Goal: Find specific page/section: Find specific page/section

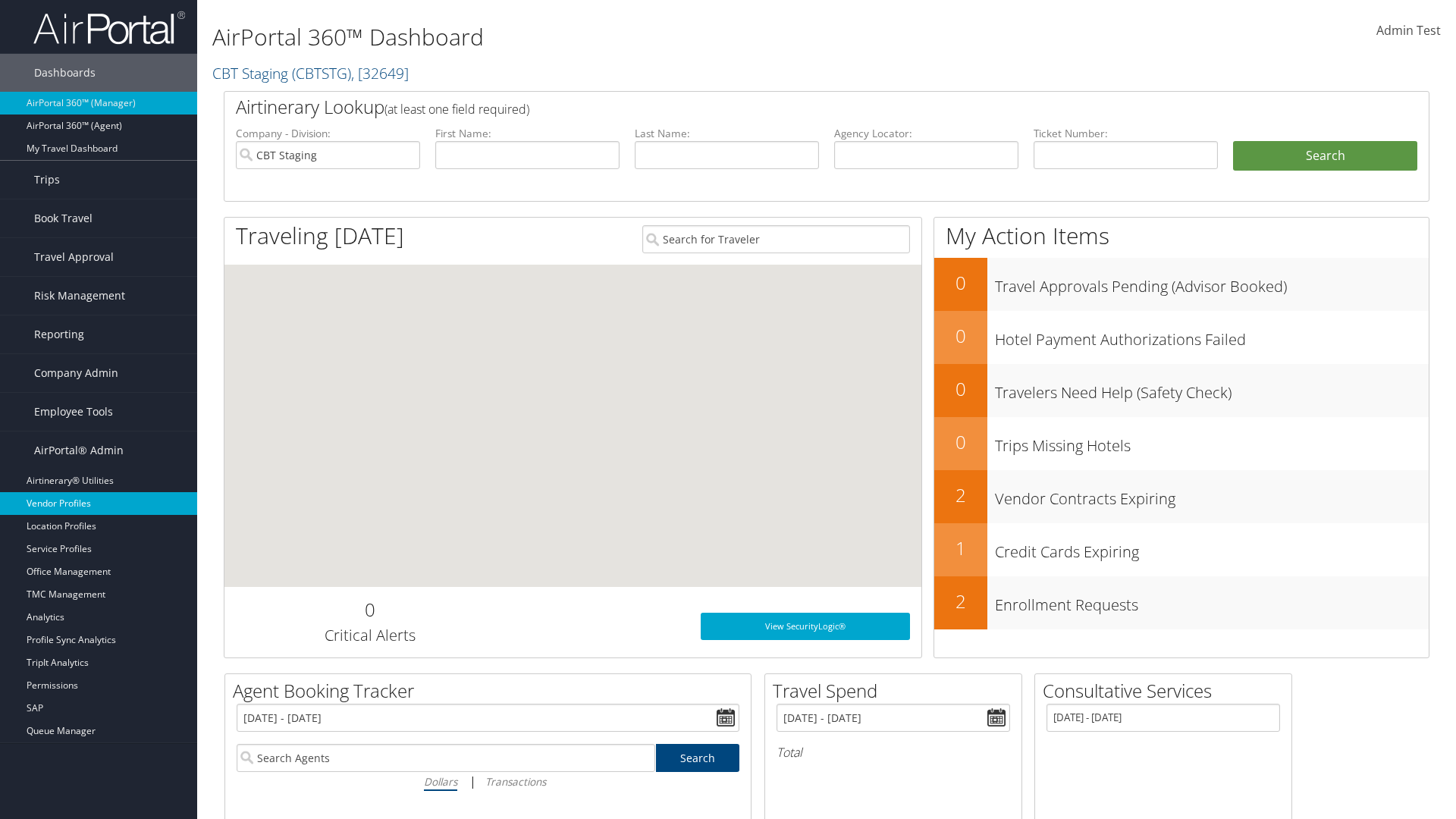
click at [99, 503] on link "Vendor Profiles" at bounding box center [99, 503] width 197 height 22
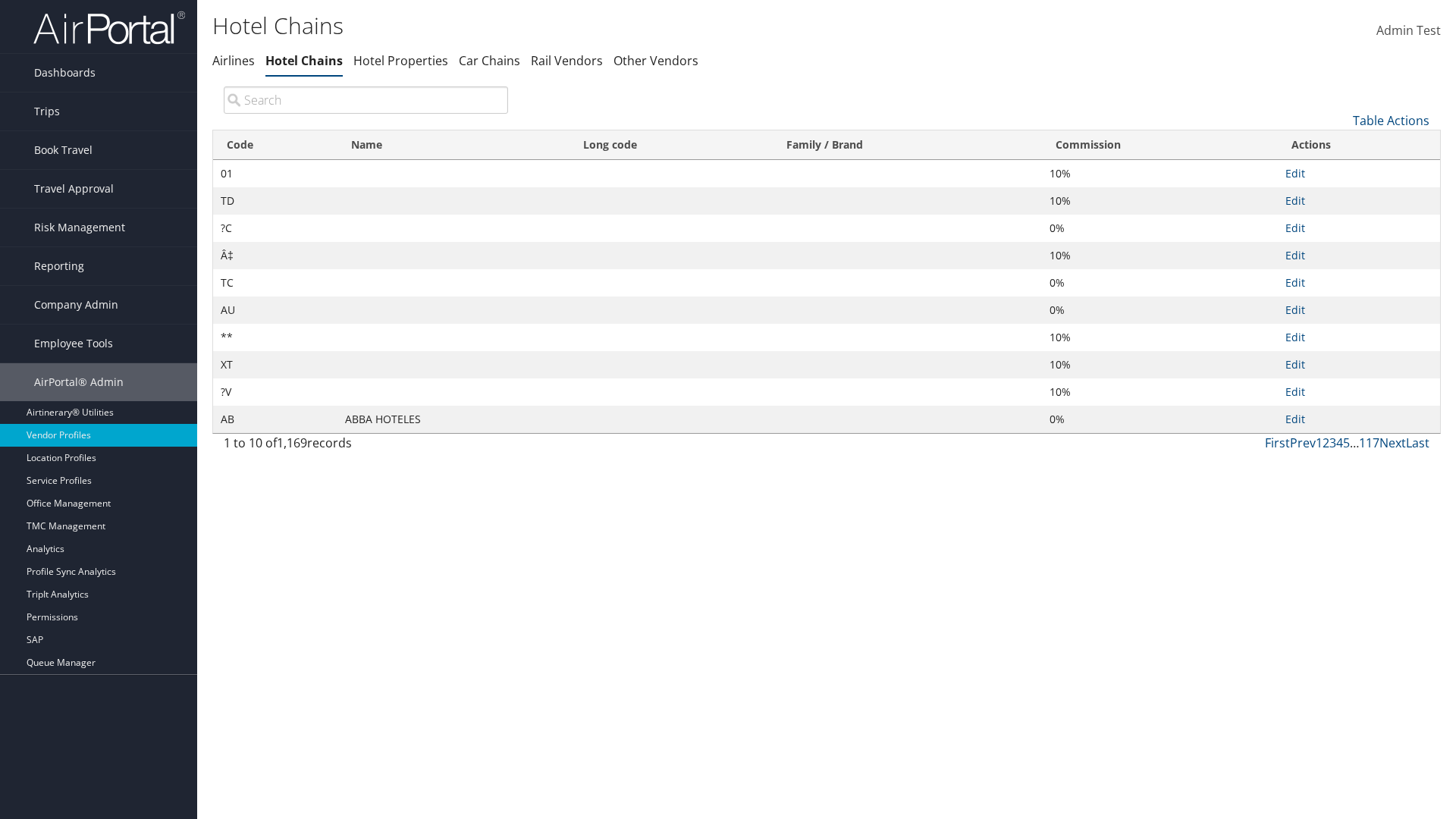
click at [1160, 145] on th "Commission" at bounding box center [1159, 145] width 236 height 29
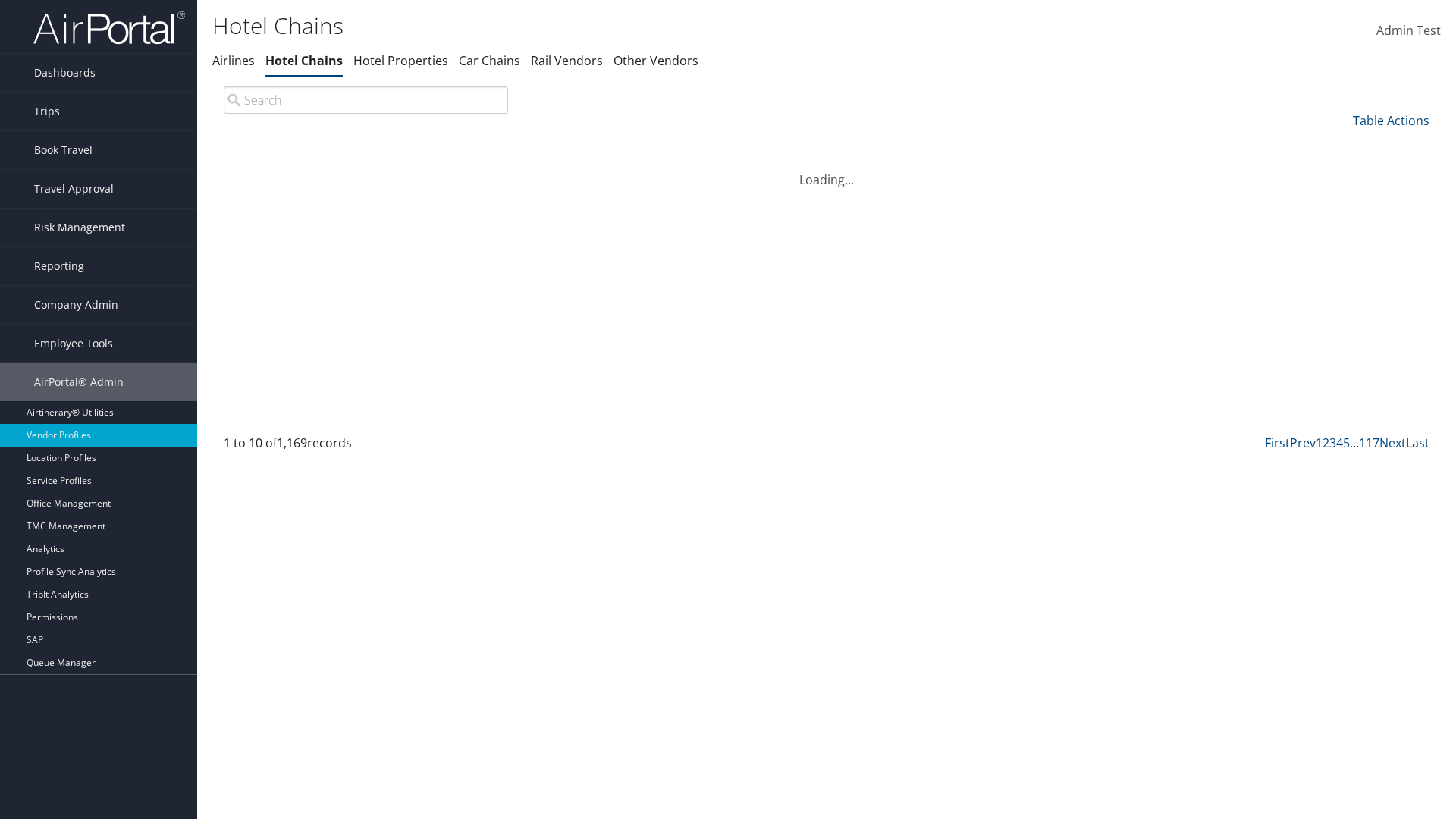
click at [453, 145] on th "Name" at bounding box center [452, 145] width 232 height 29
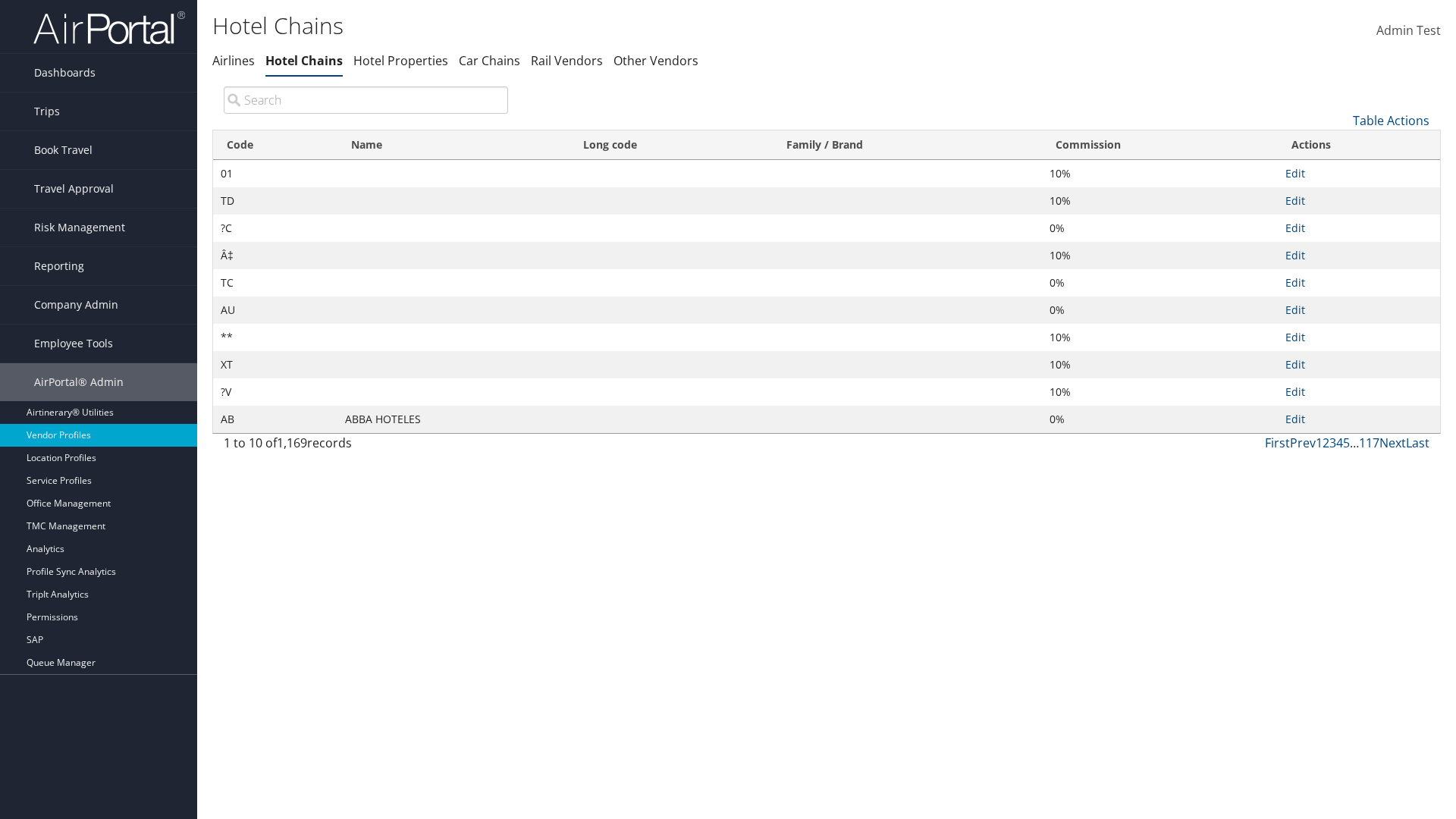
click at [453, 145] on th "Name" at bounding box center [452, 145] width 232 height 29
click at [1391, 120] on link "Table Actions" at bounding box center [1392, 120] width 76 height 17
click at [1340, 221] on link "Page Length" at bounding box center [1341, 221] width 199 height 25
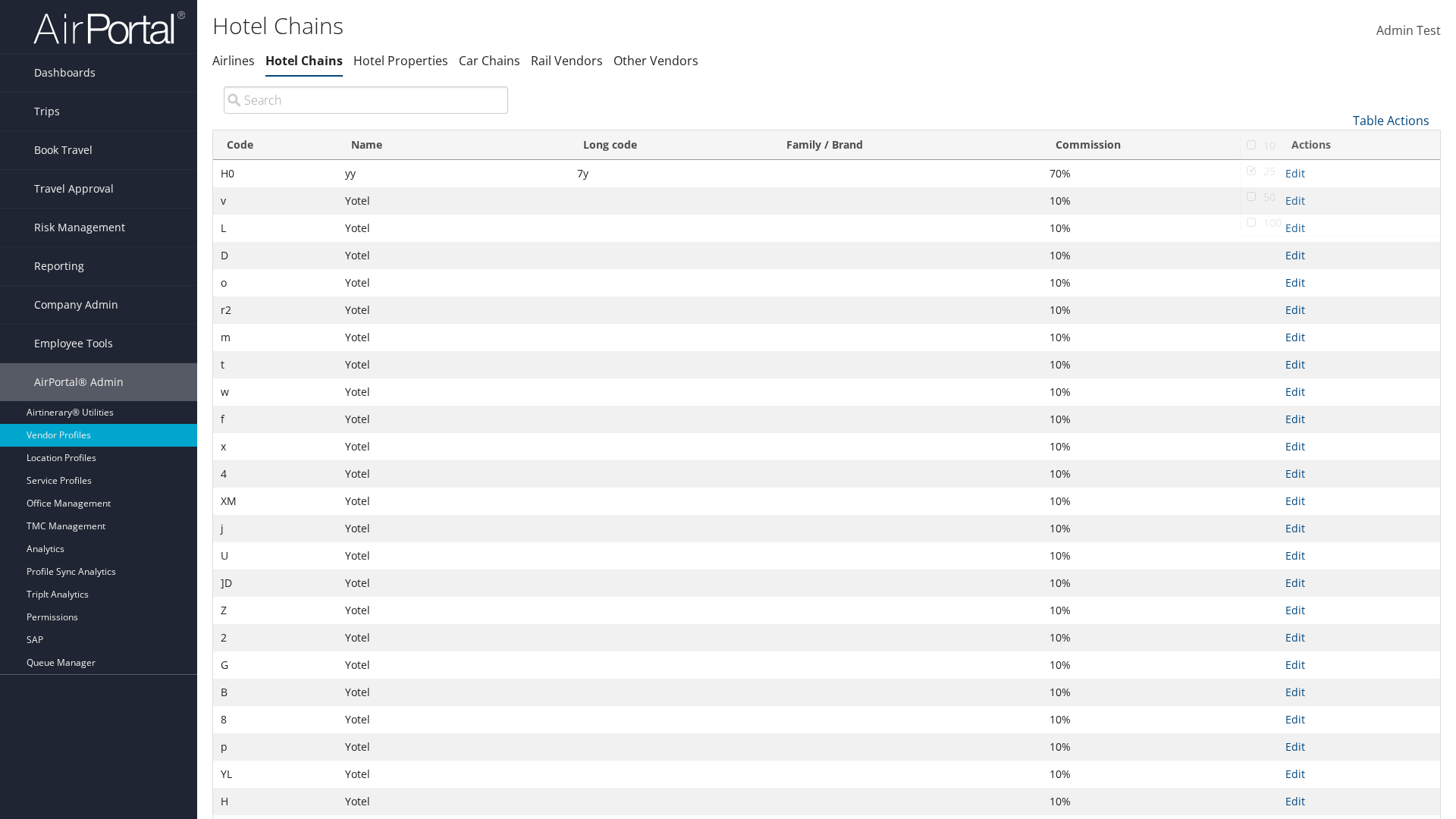
scroll to position [50, 0]
